Goal: Leave review/rating

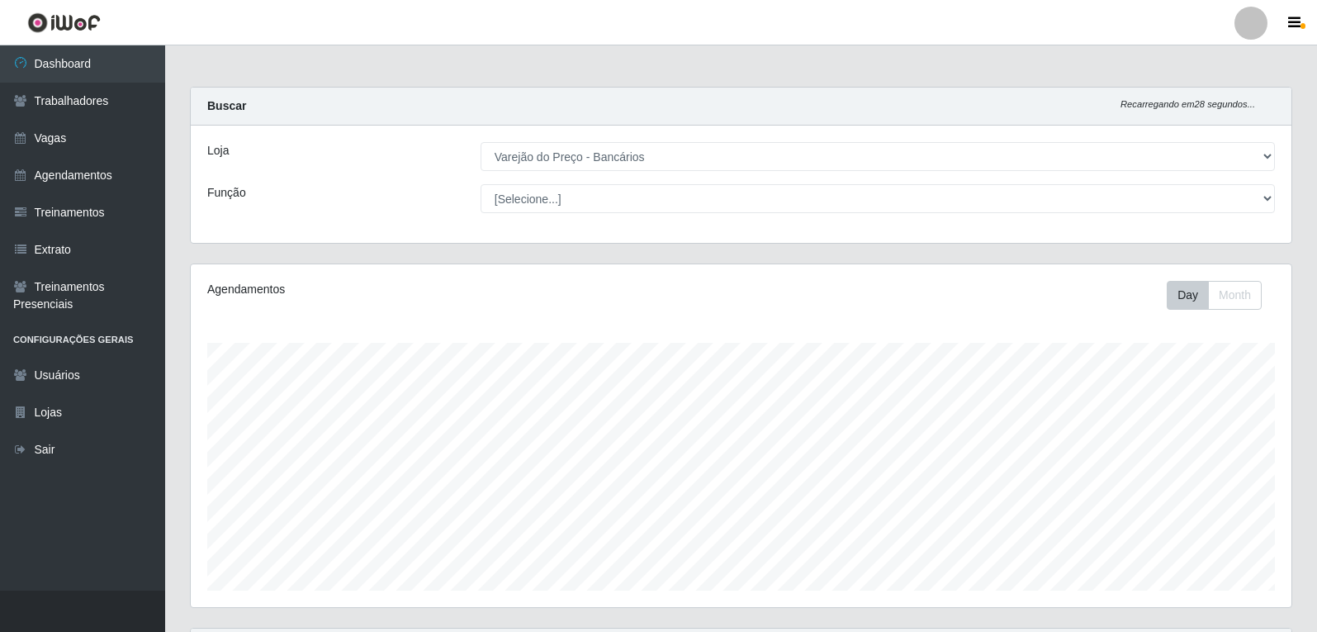
select select "157"
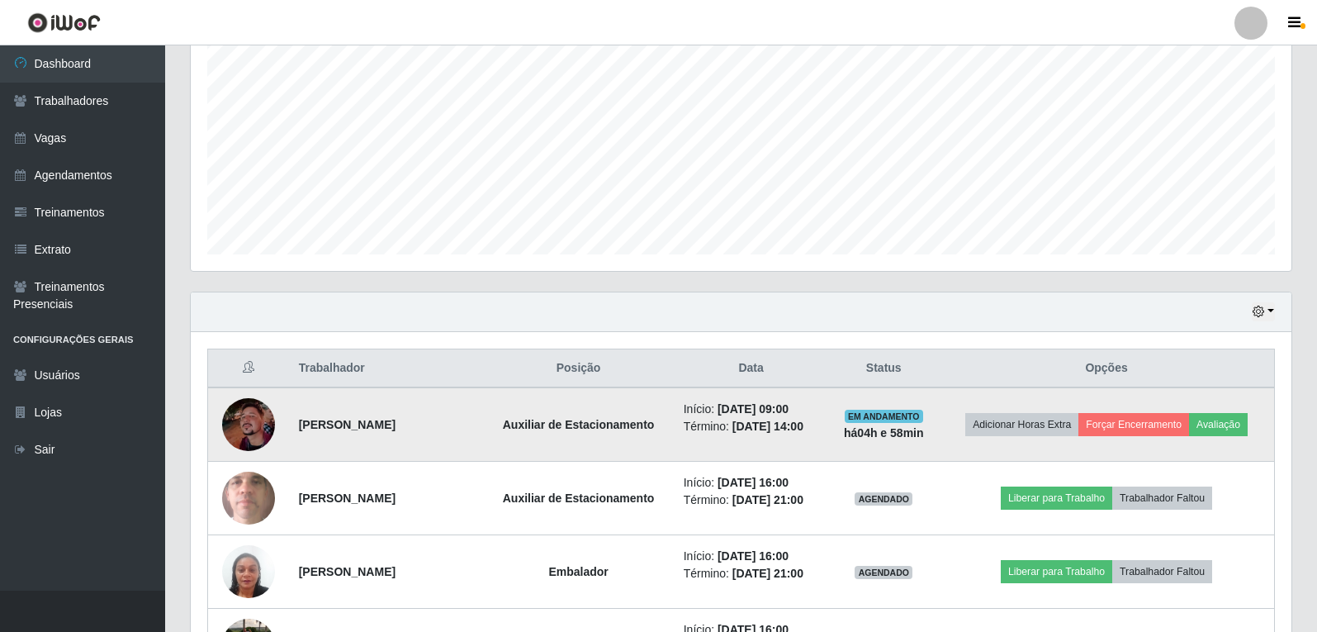
scroll to position [343, 1101]
click at [1189, 436] on button "Forçar Encerramento" at bounding box center [1133, 424] width 111 height 23
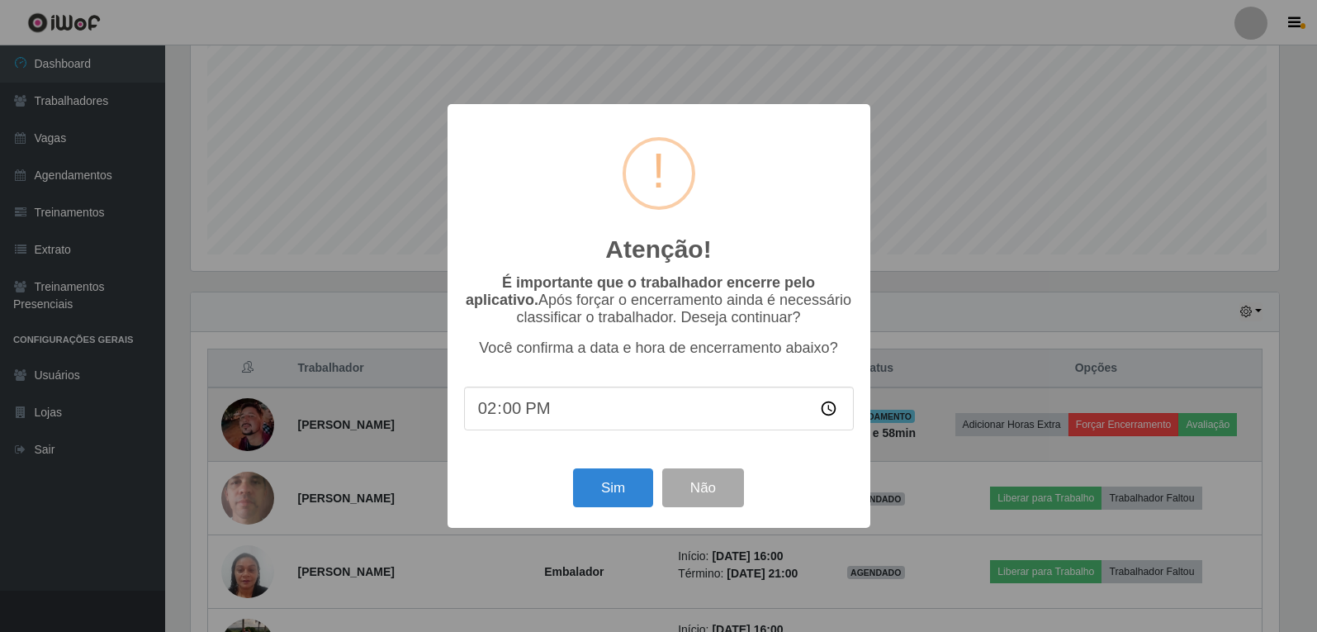
scroll to position [343, 1092]
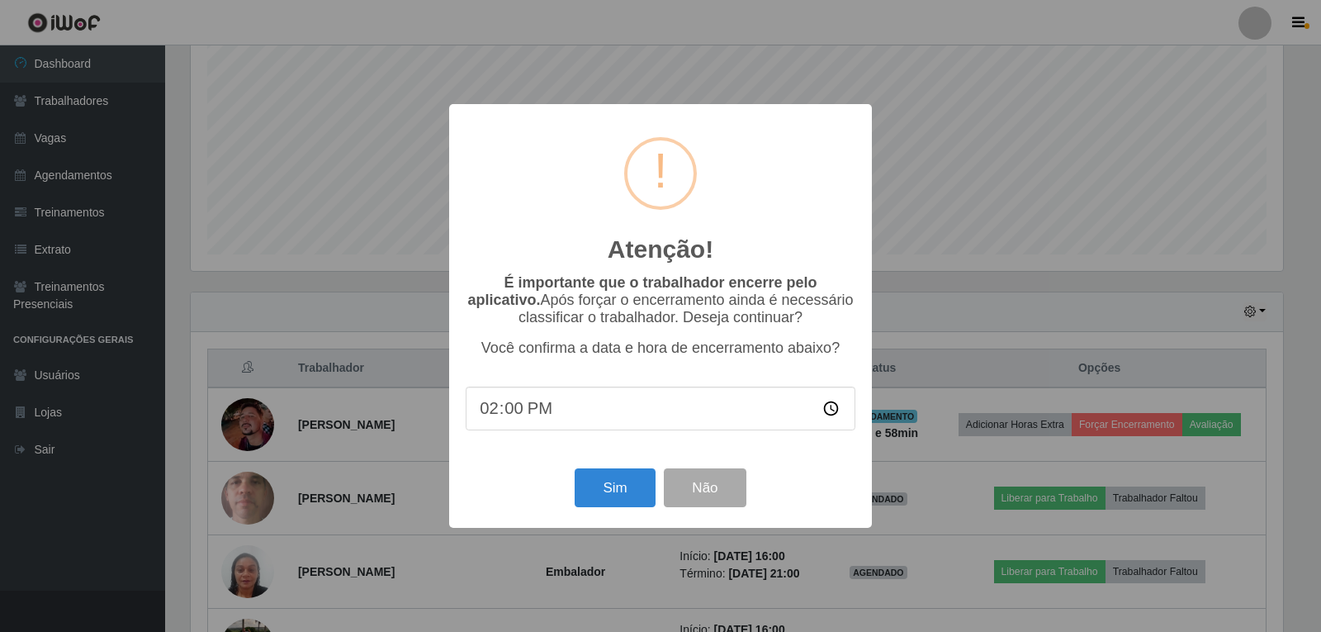
click at [1184, 319] on div "Atenção! × É importante que o trabalhador encerre pelo aplicativo. Após forçar …" at bounding box center [660, 316] width 1321 height 632
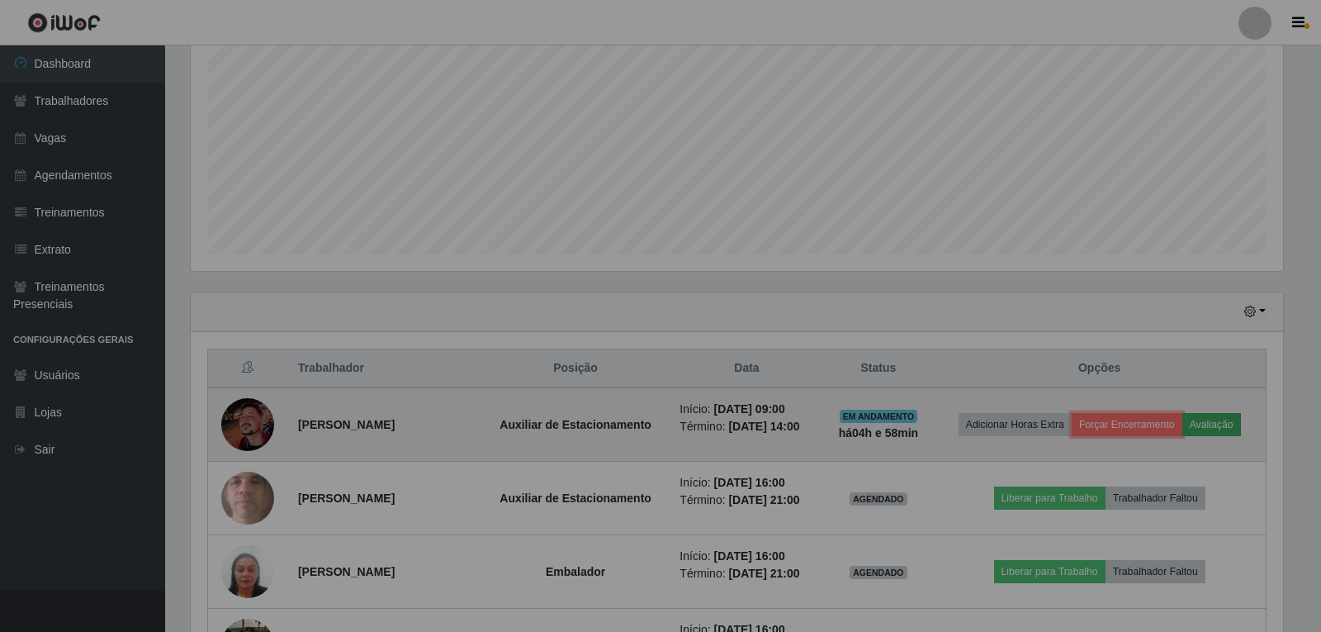
scroll to position [343, 1101]
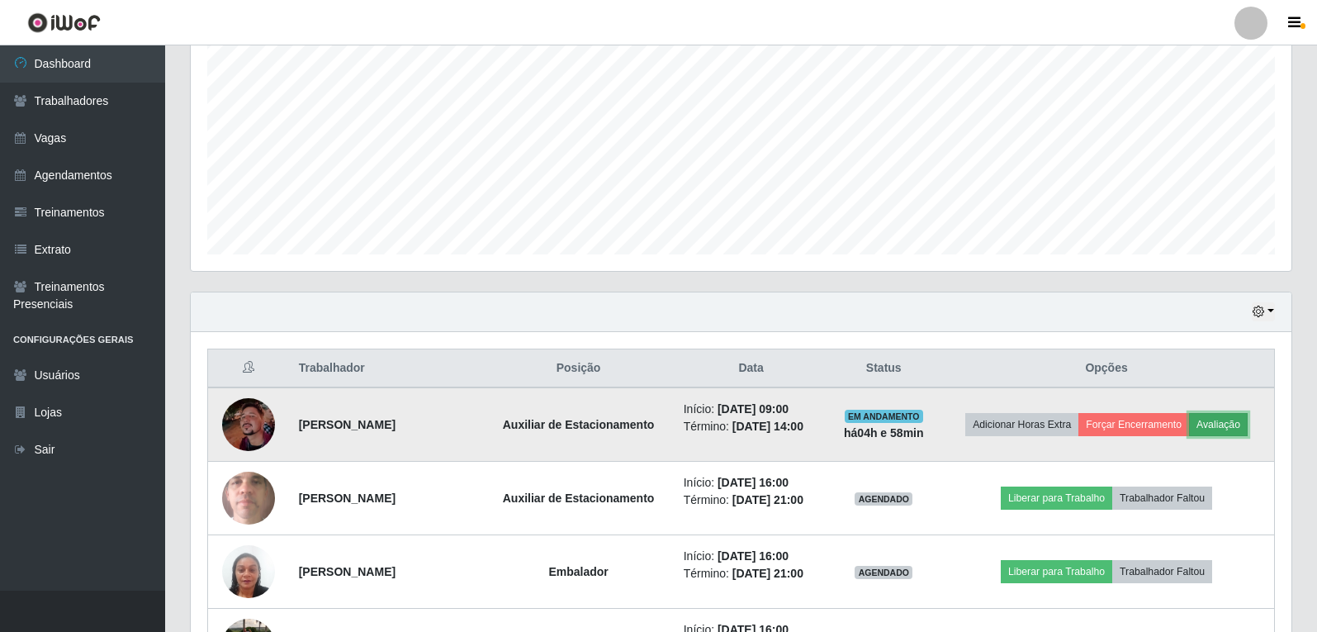
click at [1227, 424] on button "Avaliação" at bounding box center [1218, 424] width 59 height 23
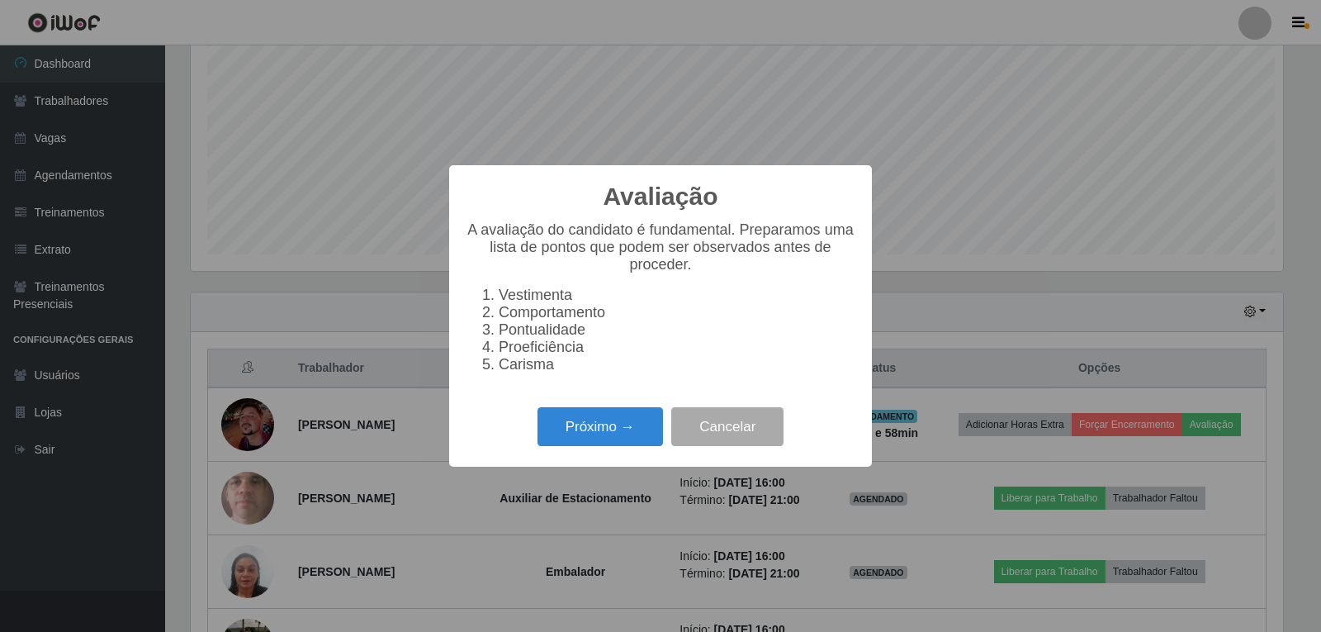
scroll to position [343, 1092]
click at [603, 415] on div "Próximo → Cancelar" at bounding box center [661, 426] width 390 height 47
click at [603, 424] on button "Próximo →" at bounding box center [599, 426] width 125 height 39
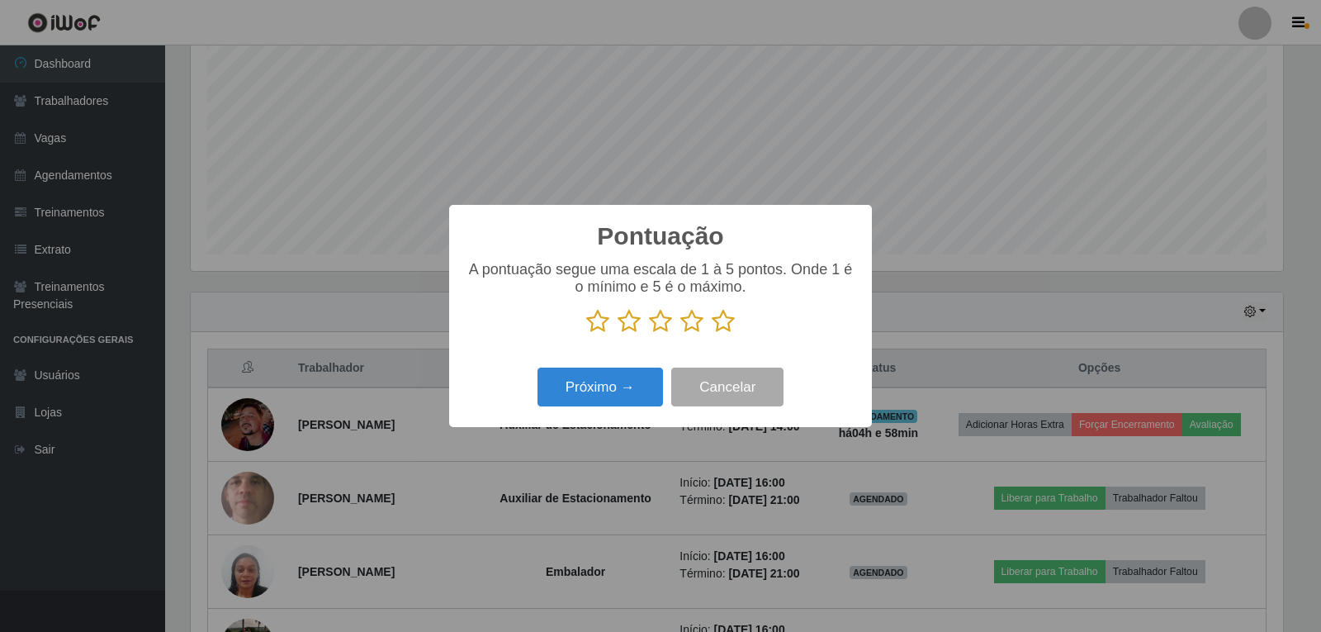
drag, startPoint x: 725, startPoint y: 329, endPoint x: 660, endPoint y: 350, distance: 67.9
click at [724, 329] on icon at bounding box center [723, 321] width 23 height 25
click at [712, 334] on input "radio" at bounding box center [712, 334] width 0 height 0
click at [612, 388] on button "Próximo →" at bounding box center [599, 386] width 125 height 39
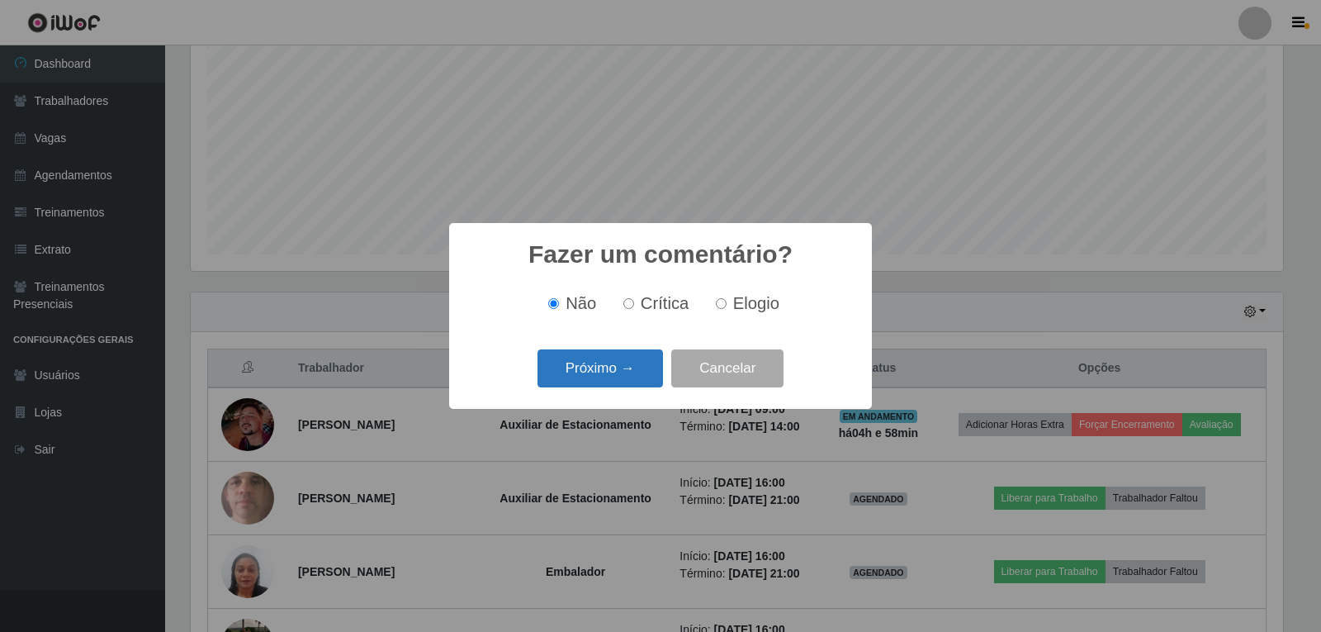
click at [612, 374] on button "Próximo →" at bounding box center [599, 368] width 125 height 39
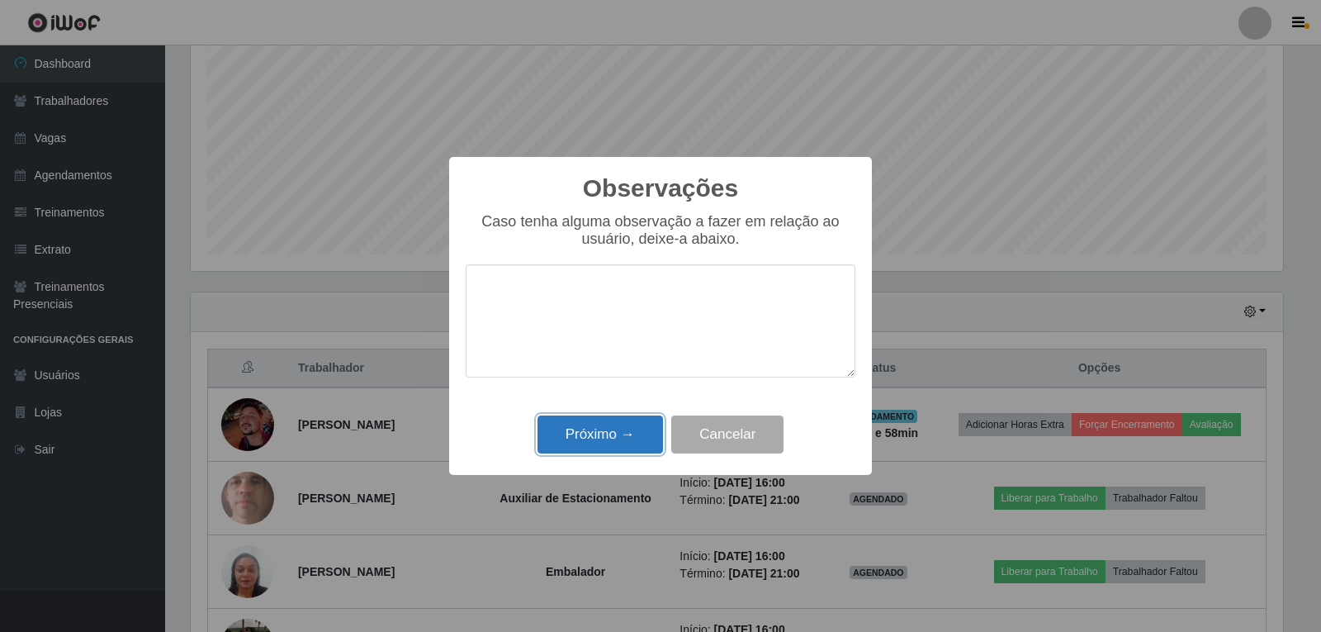
click at [616, 431] on button "Próximo →" at bounding box center [599, 434] width 125 height 39
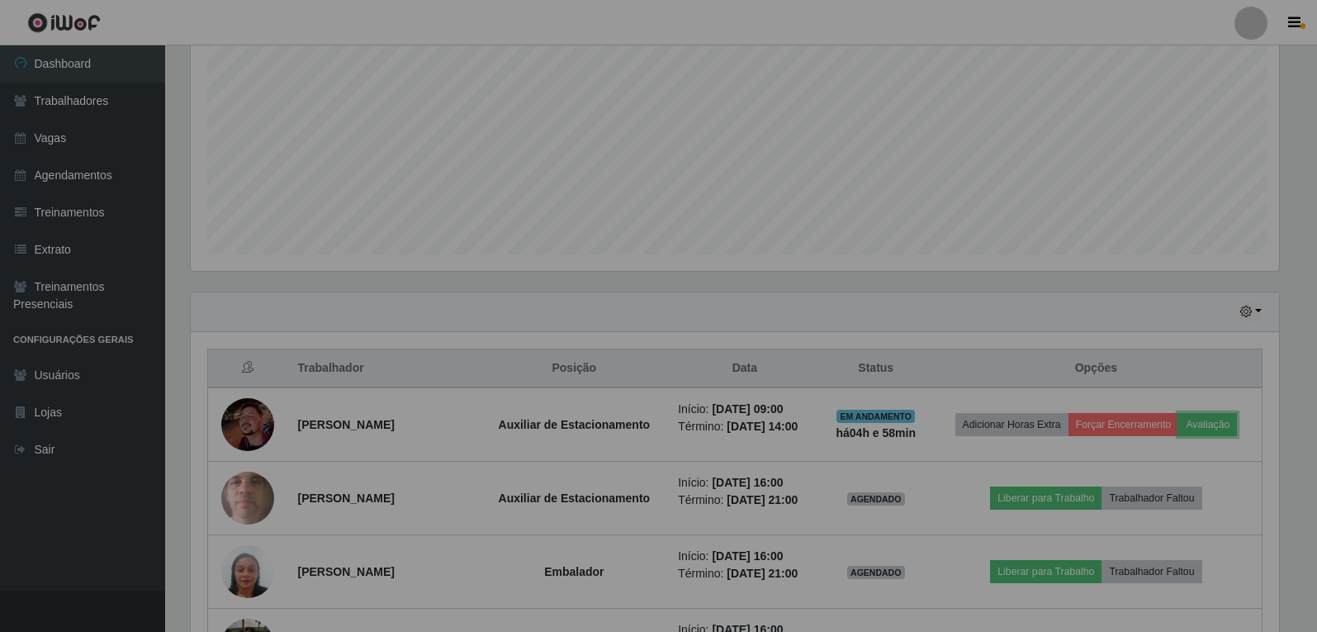
scroll to position [343, 1101]
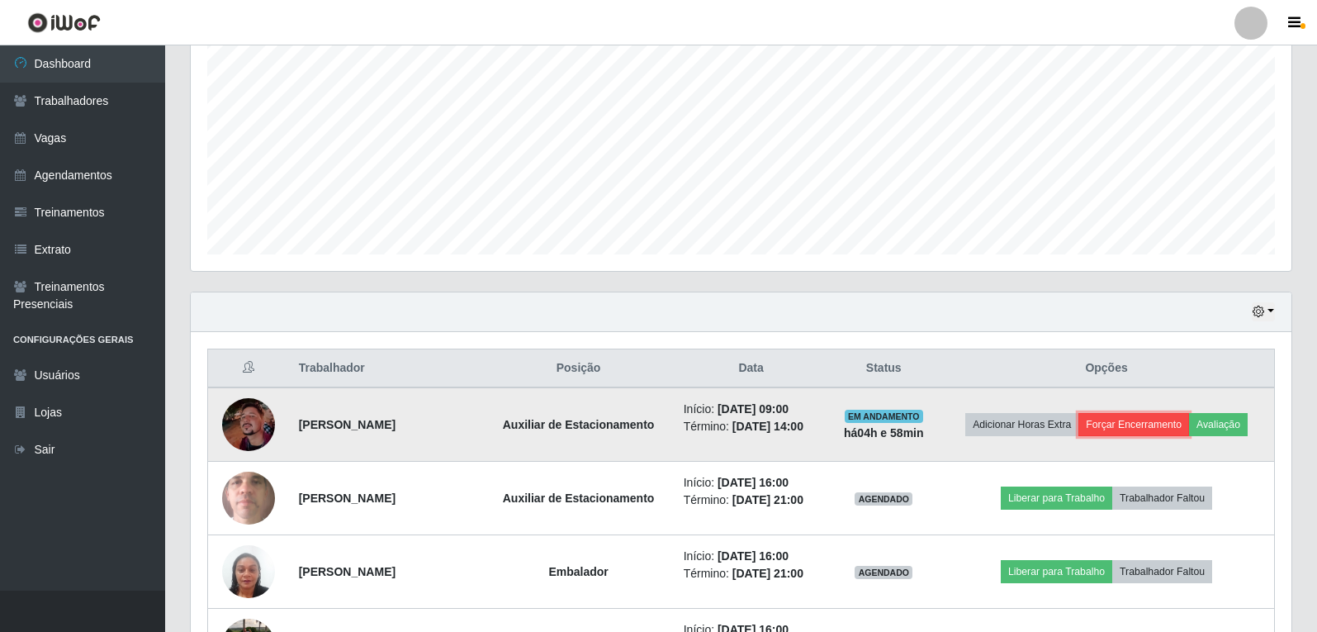
click at [1143, 427] on button "Forçar Encerramento" at bounding box center [1133, 424] width 111 height 23
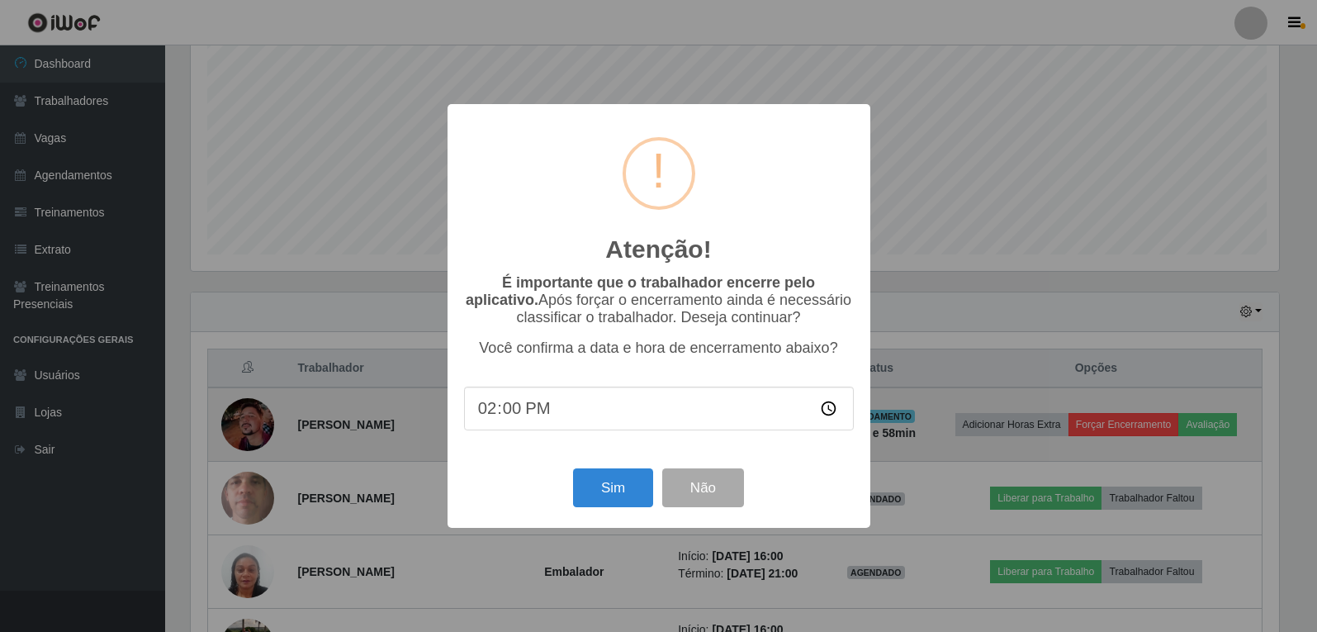
scroll to position [343, 1092]
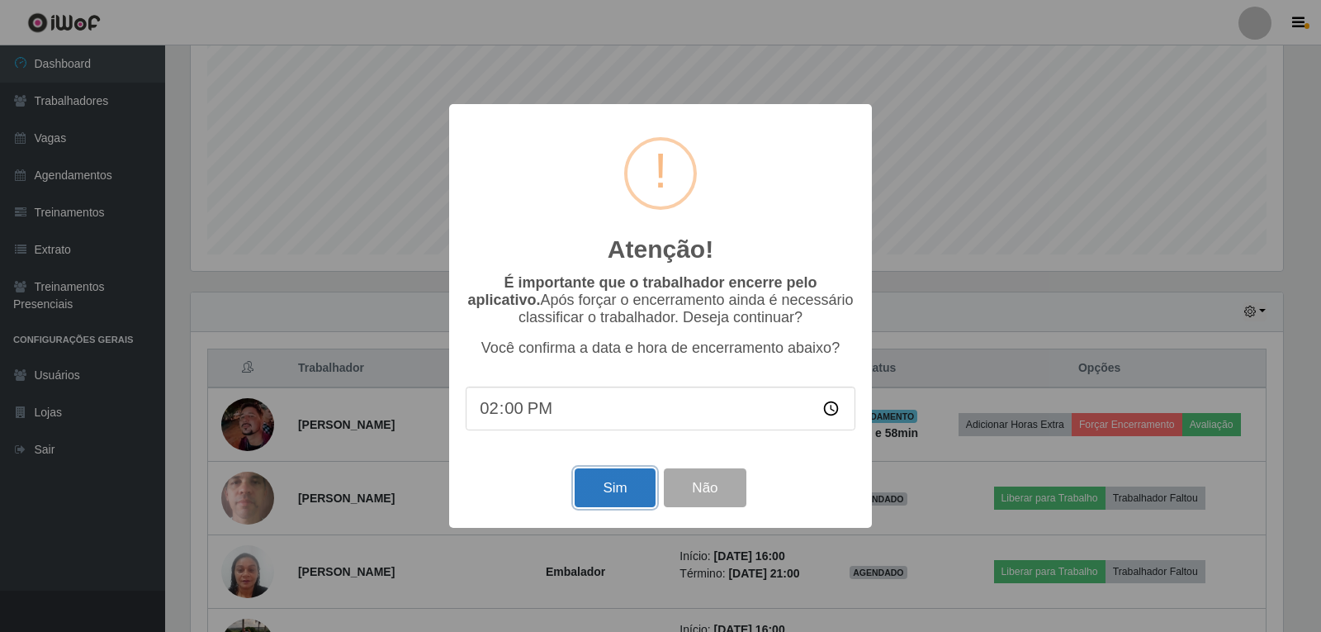
click at [637, 507] on button "Sim" at bounding box center [615, 487] width 80 height 39
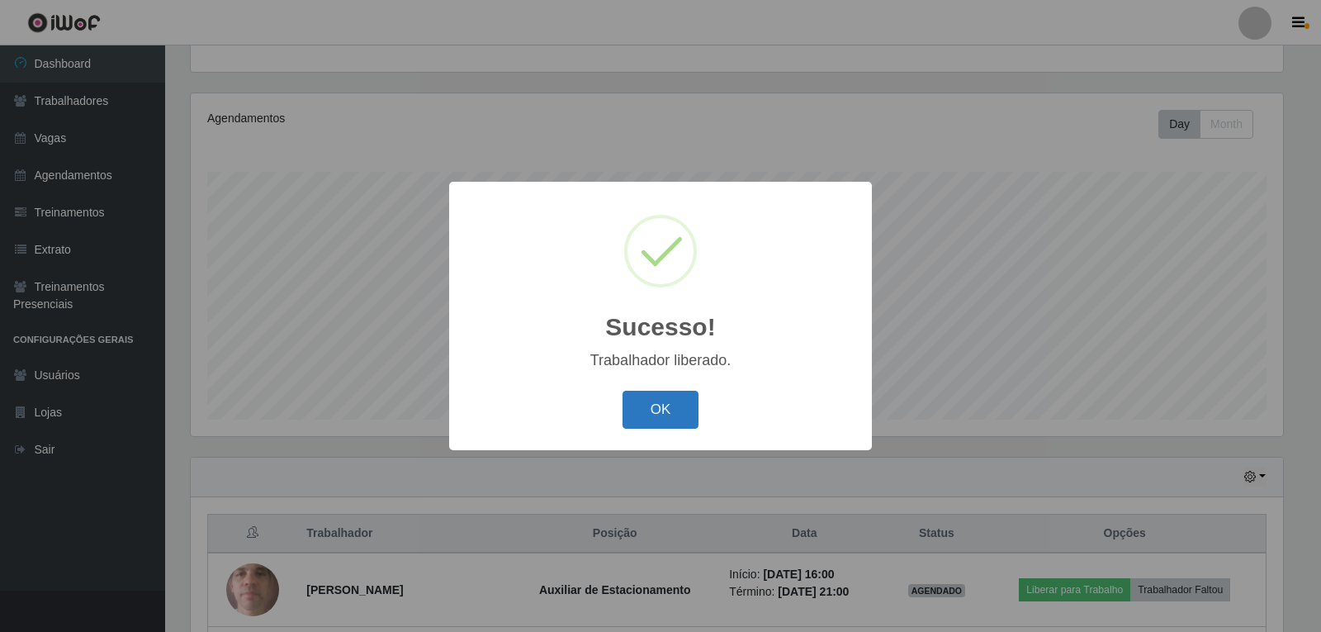
click at [654, 408] on button "OK" at bounding box center [661, 410] width 77 height 39
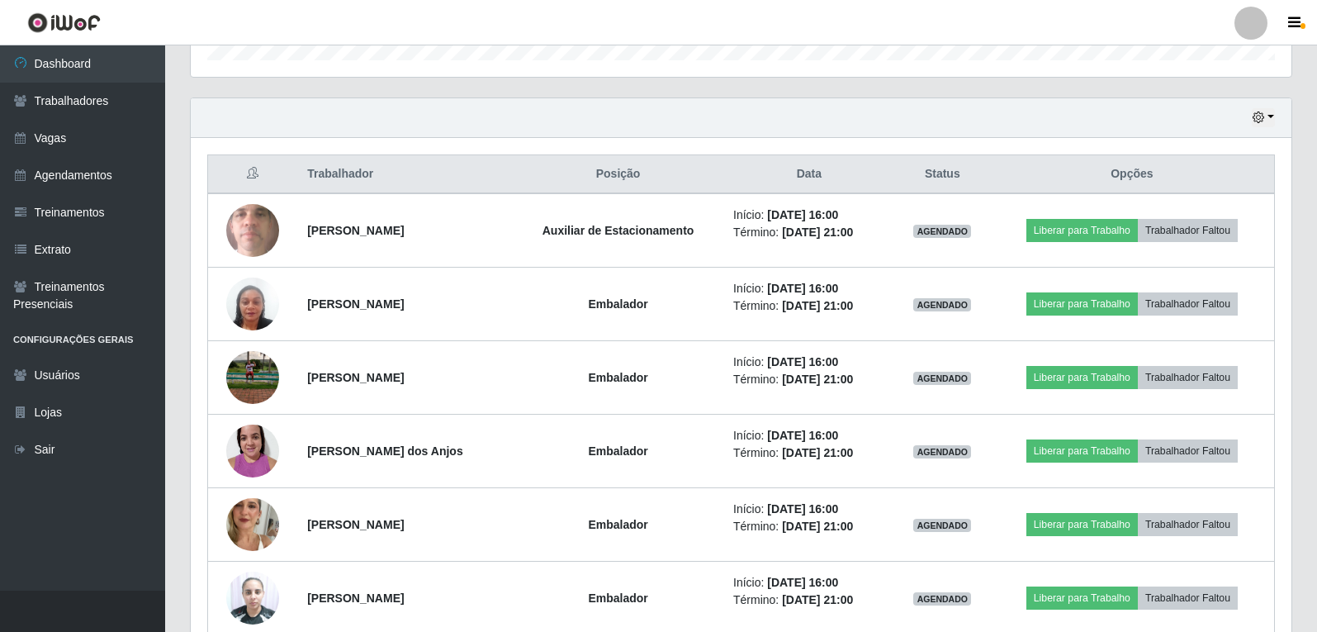
scroll to position [501, 0]
